Goal: Information Seeking & Learning: Find specific page/section

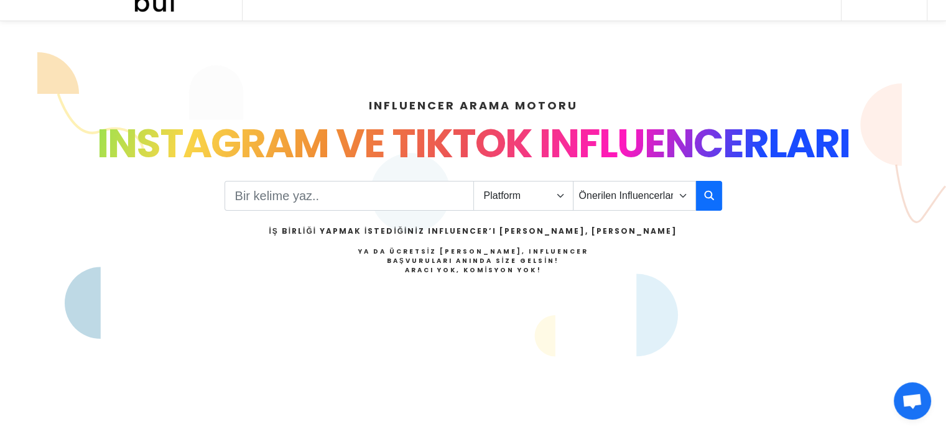
scroll to position [45, 0]
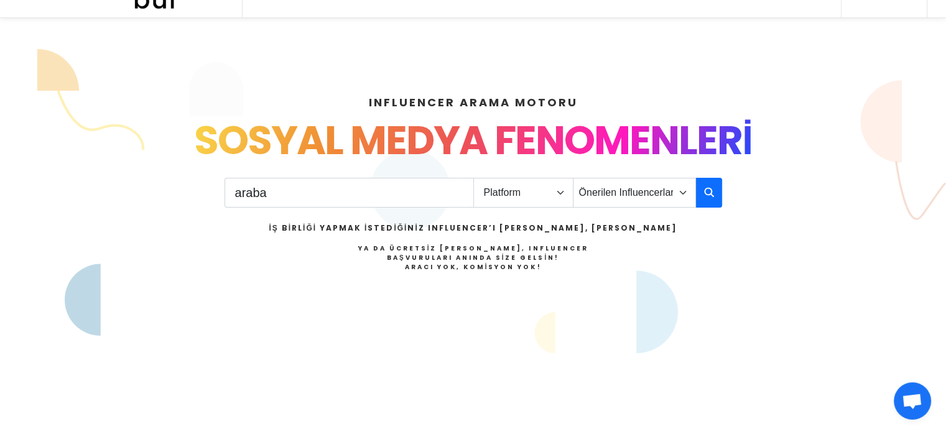
type input "araba"
drag, startPoint x: 507, startPoint y: 207, endPoint x: 520, endPoint y: 187, distance: 24.7
click at [520, 187] on div "araba Platform Instagram Facebook Youtube Tiktok Twitter Twitch Önerilen Influe…" at bounding box center [472, 240] width 497 height 125
click at [520, 187] on select "Platform Instagram Facebook Youtube Tiktok Twitter Twitch" at bounding box center [523, 193] width 100 height 30
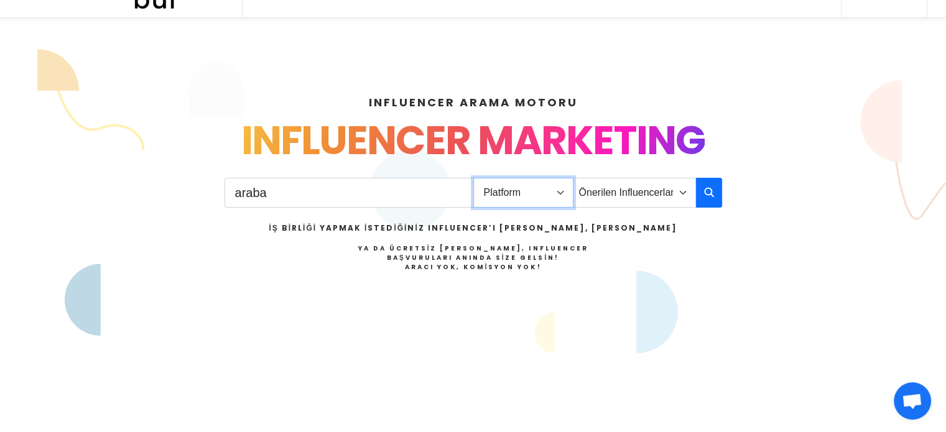
select select "1"
click at [473, 178] on select "Platform Instagram Facebook Youtube Tiktok Twitter Twitch" at bounding box center [523, 193] width 100 height 30
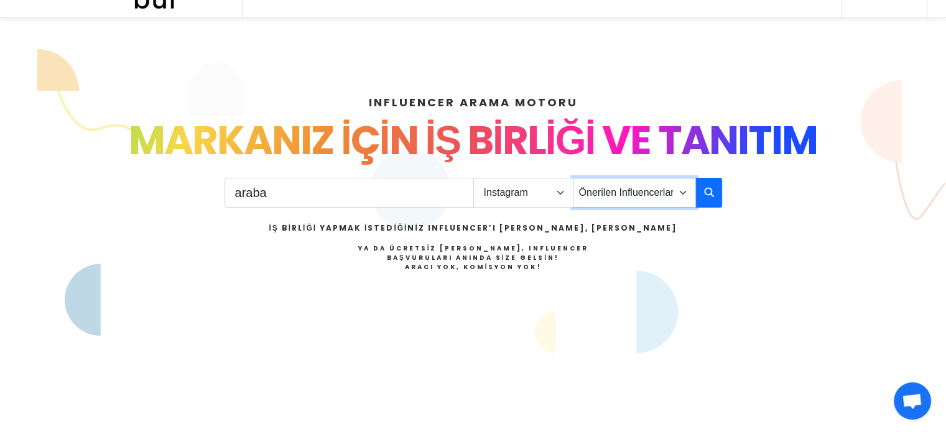
click at [644, 205] on select "Önerilen Influencerlar Aile & Çocuk & Ebeveyn Alışveriş & Giyim & Aksesuar Arab…" at bounding box center [634, 193] width 123 height 30
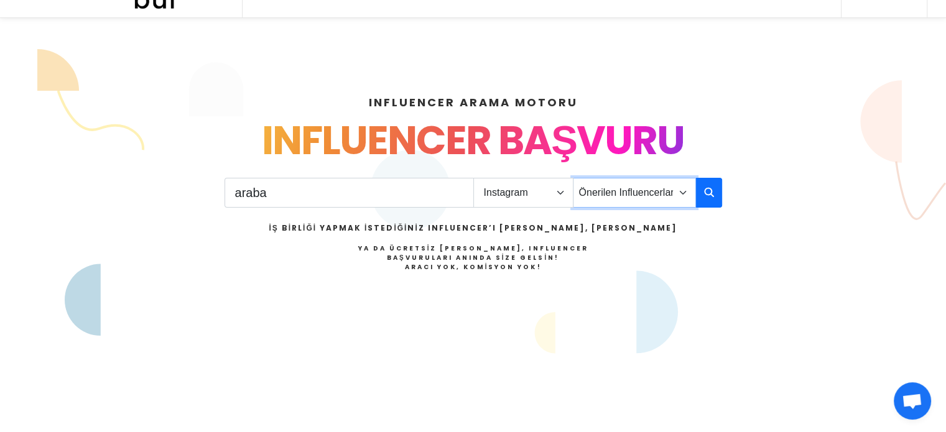
click at [573, 178] on select "Önerilen Influencerlar Aile & Çocuk & Ebeveyn Alışveriş & Giyim & Aksesuar Arab…" at bounding box center [634, 193] width 123 height 30
click at [709, 187] on icon "button" at bounding box center [709, 192] width 10 height 15
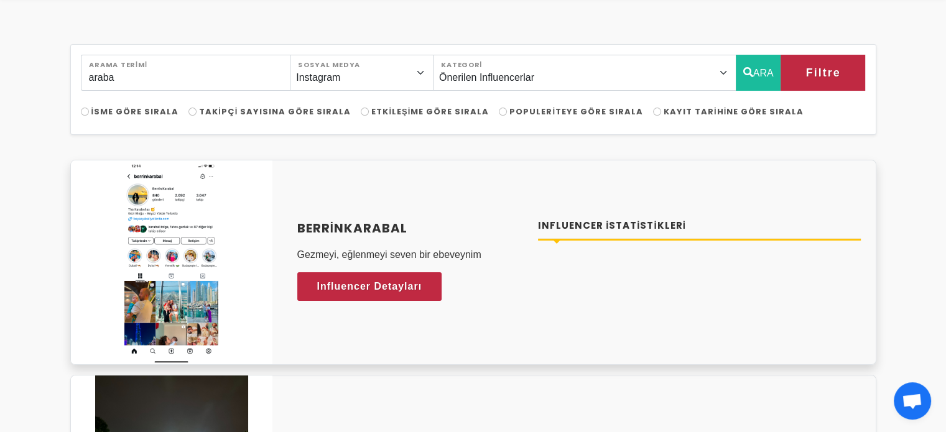
scroll to position [63, 0]
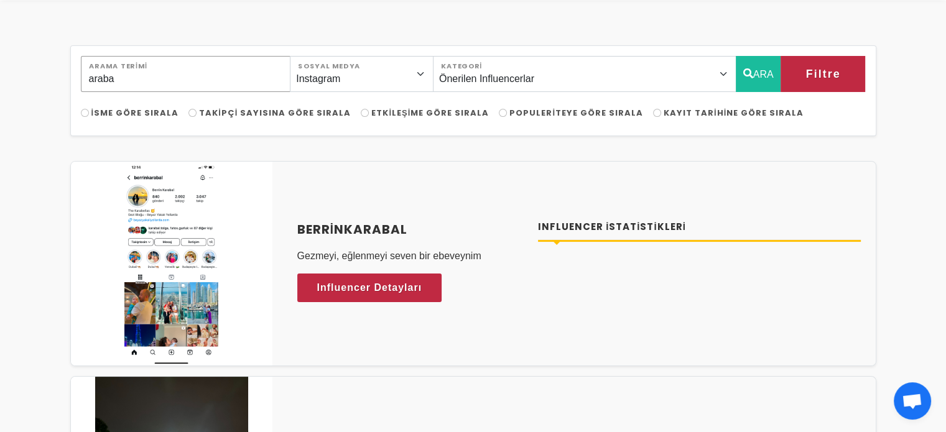
click at [229, 78] on input "araba" at bounding box center [186, 74] width 210 height 36
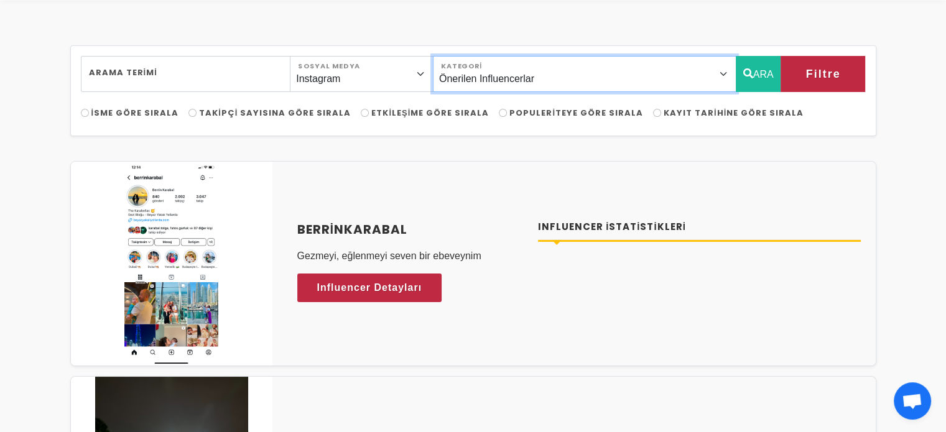
click at [554, 65] on select "Önerilen Influencerlar Aile & Çocuk & Ebeveyn Alışveriş & Giyim & Aksesuar Arab…" at bounding box center [584, 74] width 303 height 36
select select "12"
click at [461, 56] on select "Önerilen Influencerlar Aile & Çocuk & Ebeveyn Alışveriş & Giyim & Aksesuar Arab…" at bounding box center [584, 74] width 303 height 36
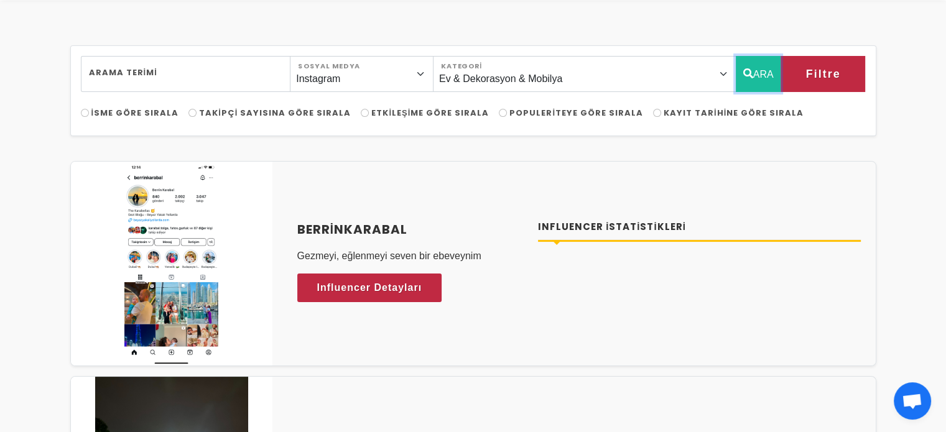
click at [752, 69] on button "ARA" at bounding box center [757, 74] width 45 height 36
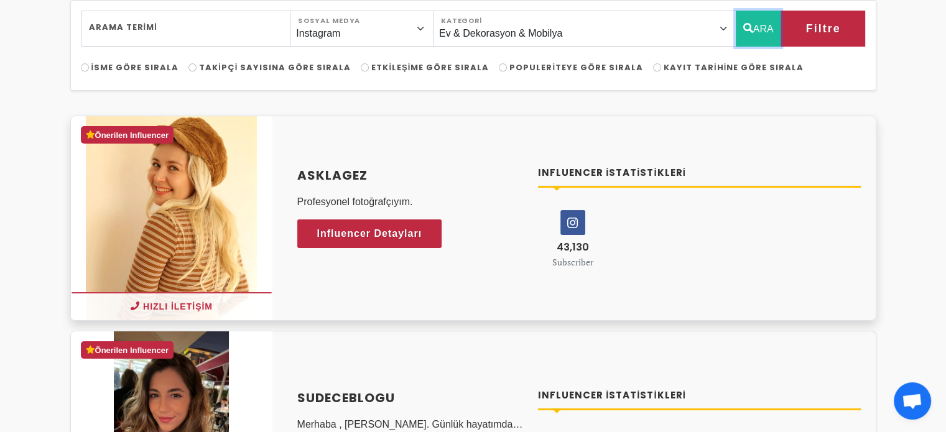
scroll to position [109, 0]
click at [646, 171] on h4 "Influencer İstatistikleri" at bounding box center [699, 172] width 323 height 14
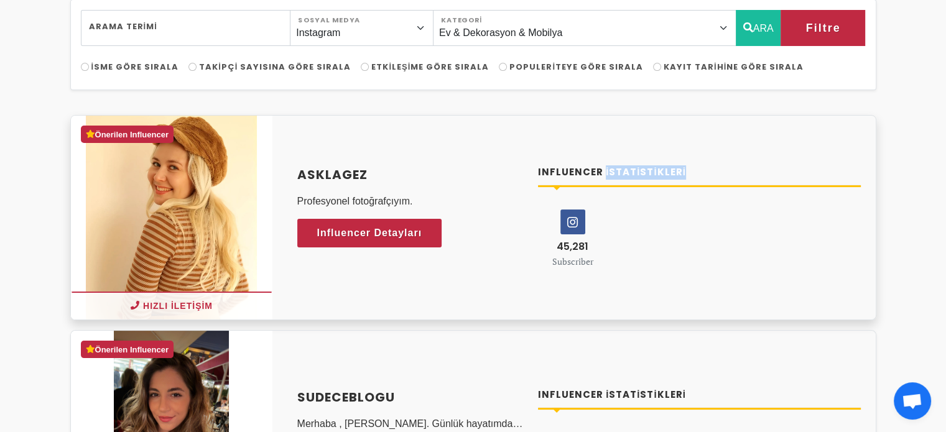
click at [646, 171] on h4 "Influencer İstatistikleri" at bounding box center [699, 172] width 323 height 14
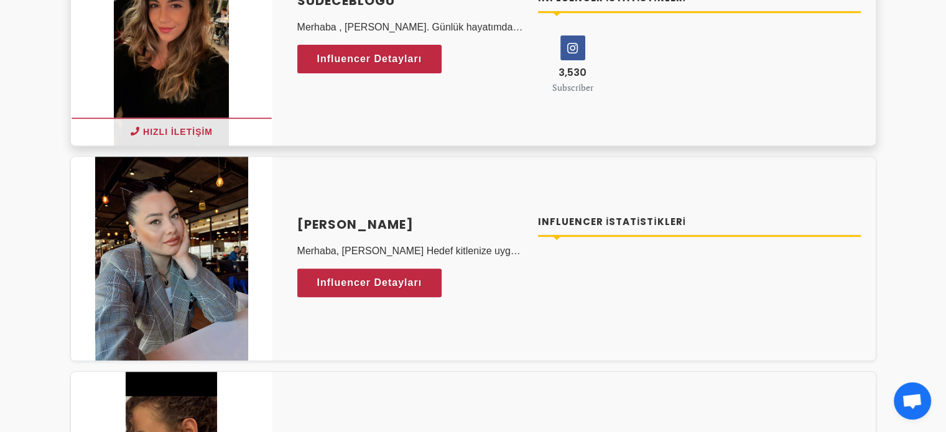
scroll to position [500, 0]
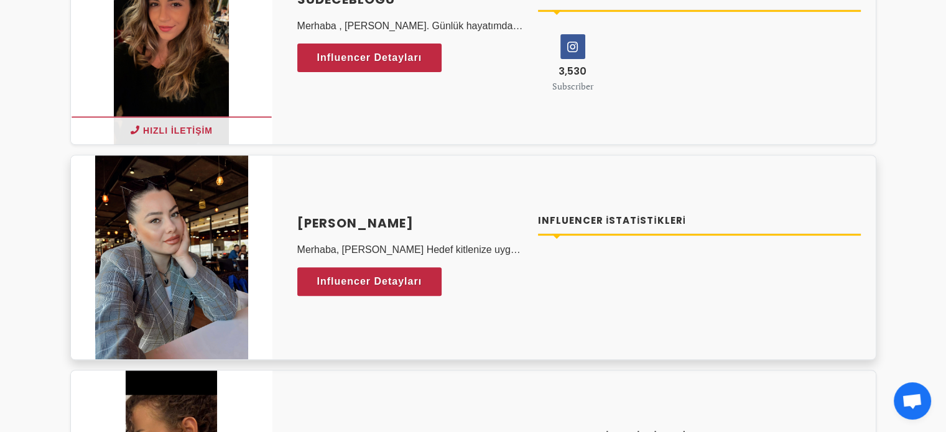
click at [207, 226] on img at bounding box center [171, 257] width 153 height 204
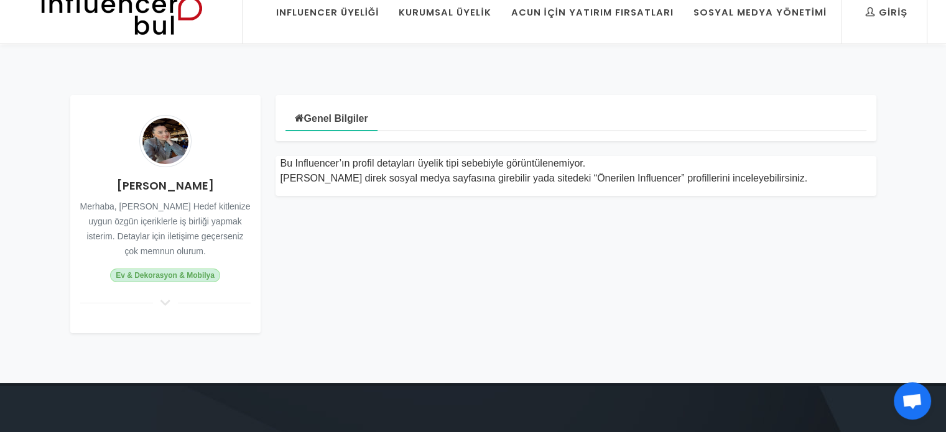
scroll to position [20, 0]
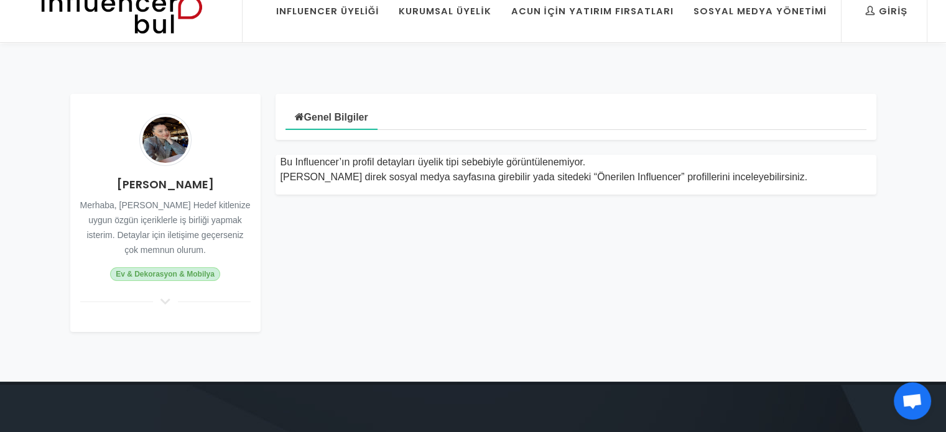
click at [166, 208] on small "Merhaba, Ben Deniz Akgül Hedef kitlenize uygun özgün içeriklerle iş birliği yap…" at bounding box center [165, 227] width 170 height 55
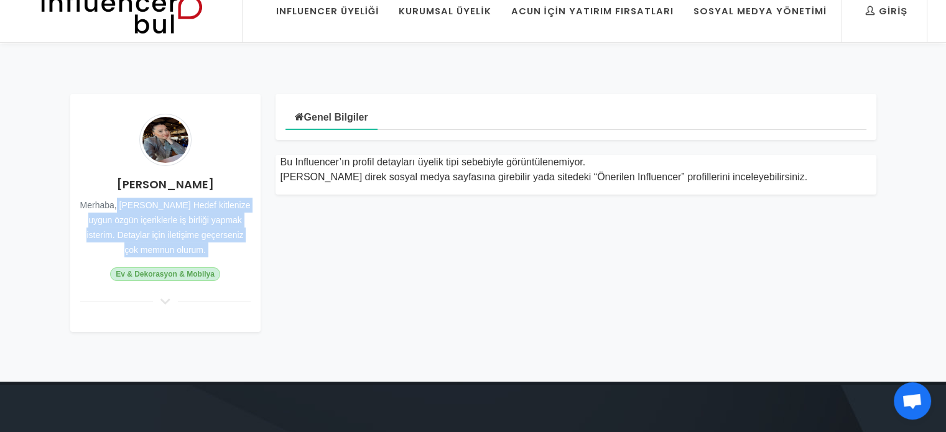
click at [166, 208] on small "Merhaba, Ben Deniz Akgül Hedef kitlenize uygun özgün içeriklerle iş birliği yap…" at bounding box center [165, 227] width 170 height 55
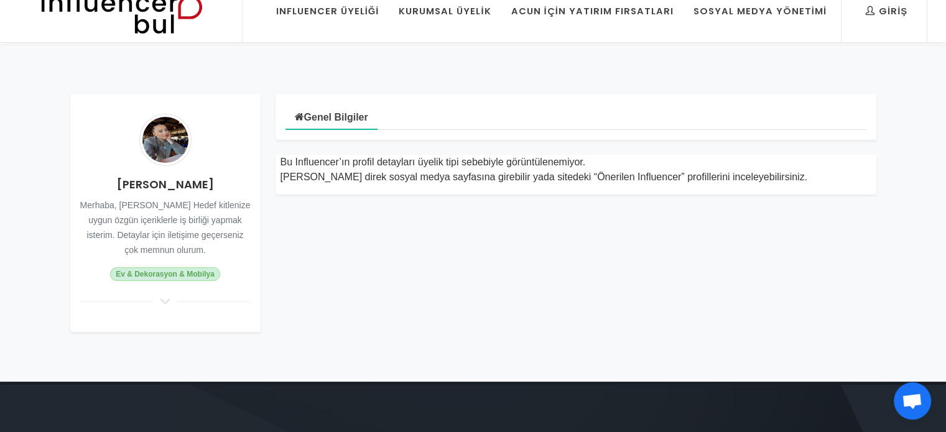
click at [166, 208] on small "Merhaba, Ben Deniz Akgül Hedef kitlenize uygun özgün içeriklerle iş birliği yap…" at bounding box center [165, 227] width 170 height 55
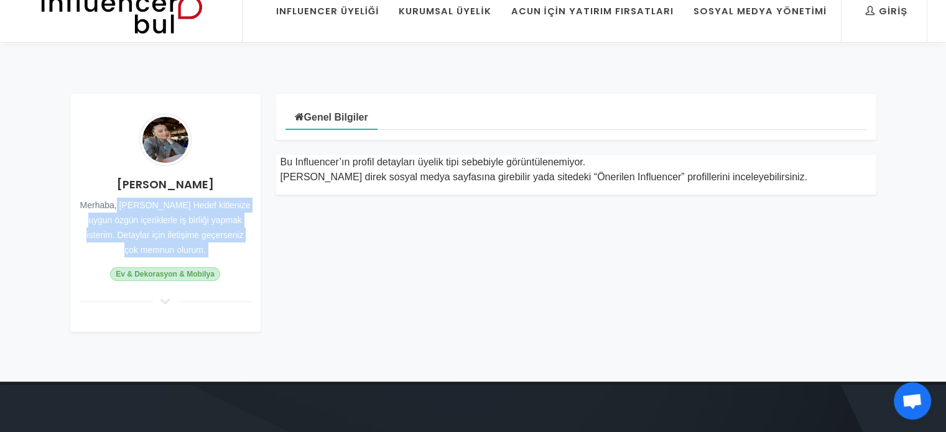
click at [166, 208] on small "Merhaba, Ben Deniz Akgül Hedef kitlenize uygun özgün içeriklerle iş birliği yap…" at bounding box center [165, 227] width 170 height 55
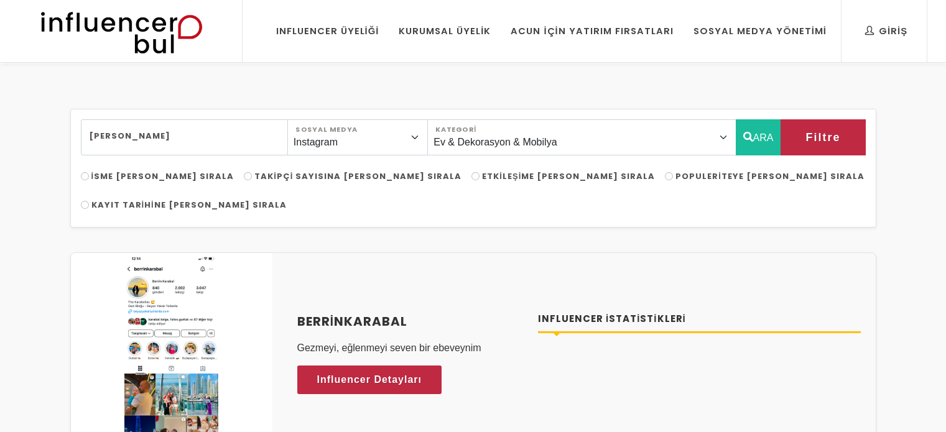
select select "12"
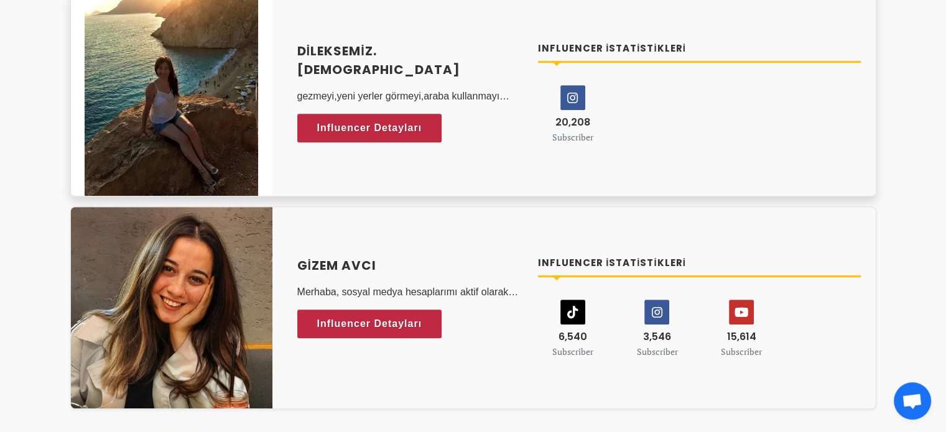
scroll to position [694, 0]
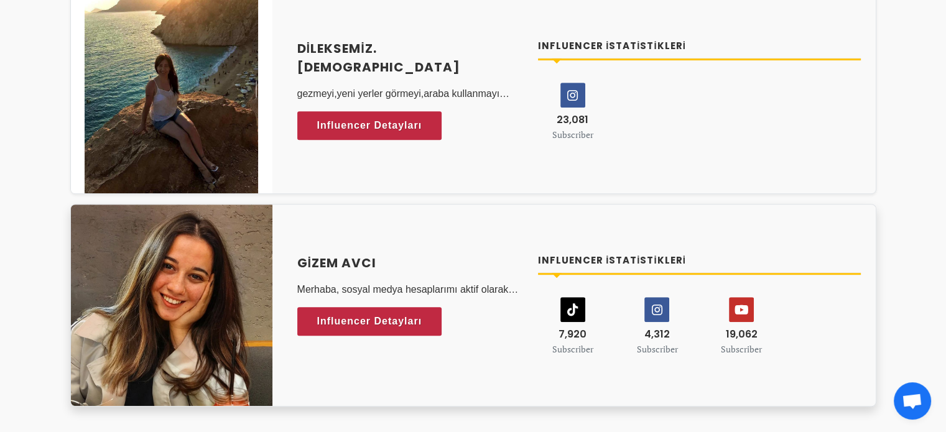
click at [203, 283] on img at bounding box center [171, 305] width 201 height 201
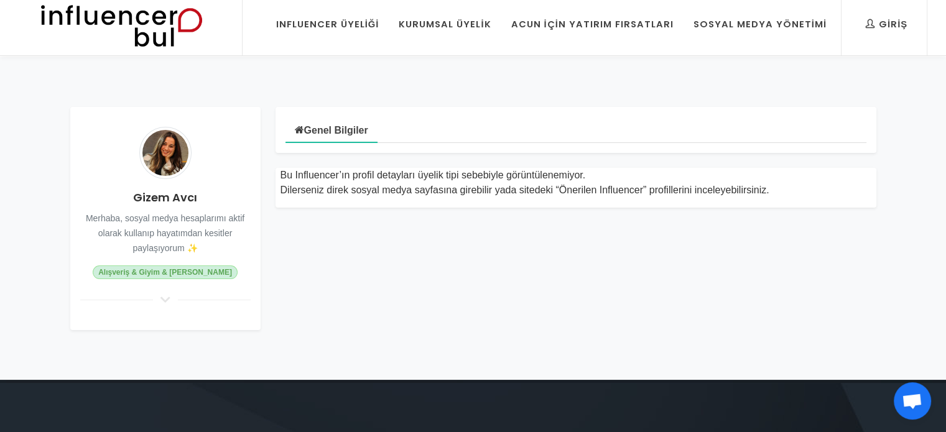
scroll to position [7, 0]
